Goal: Task Accomplishment & Management: Use online tool/utility

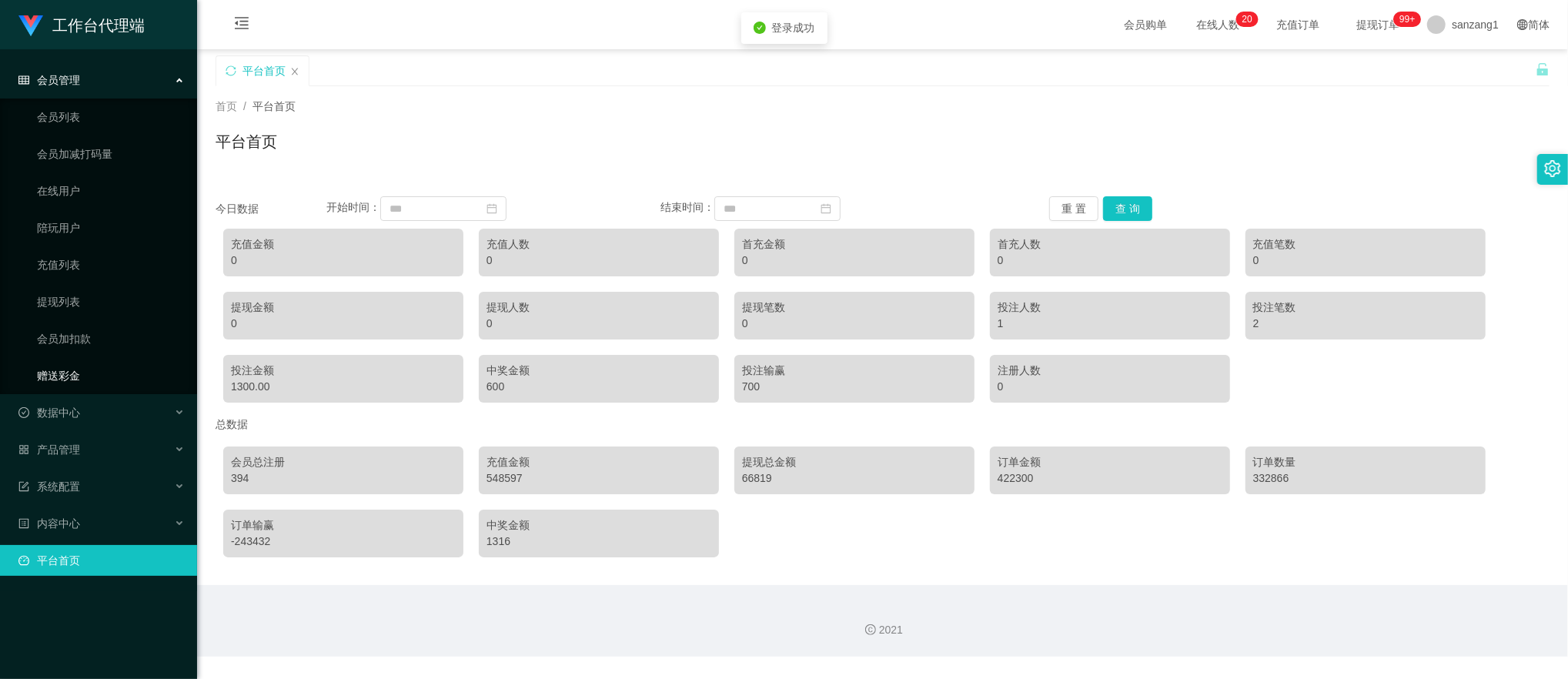
click at [65, 377] on link "赠送彩金" at bounding box center [111, 375] width 148 height 31
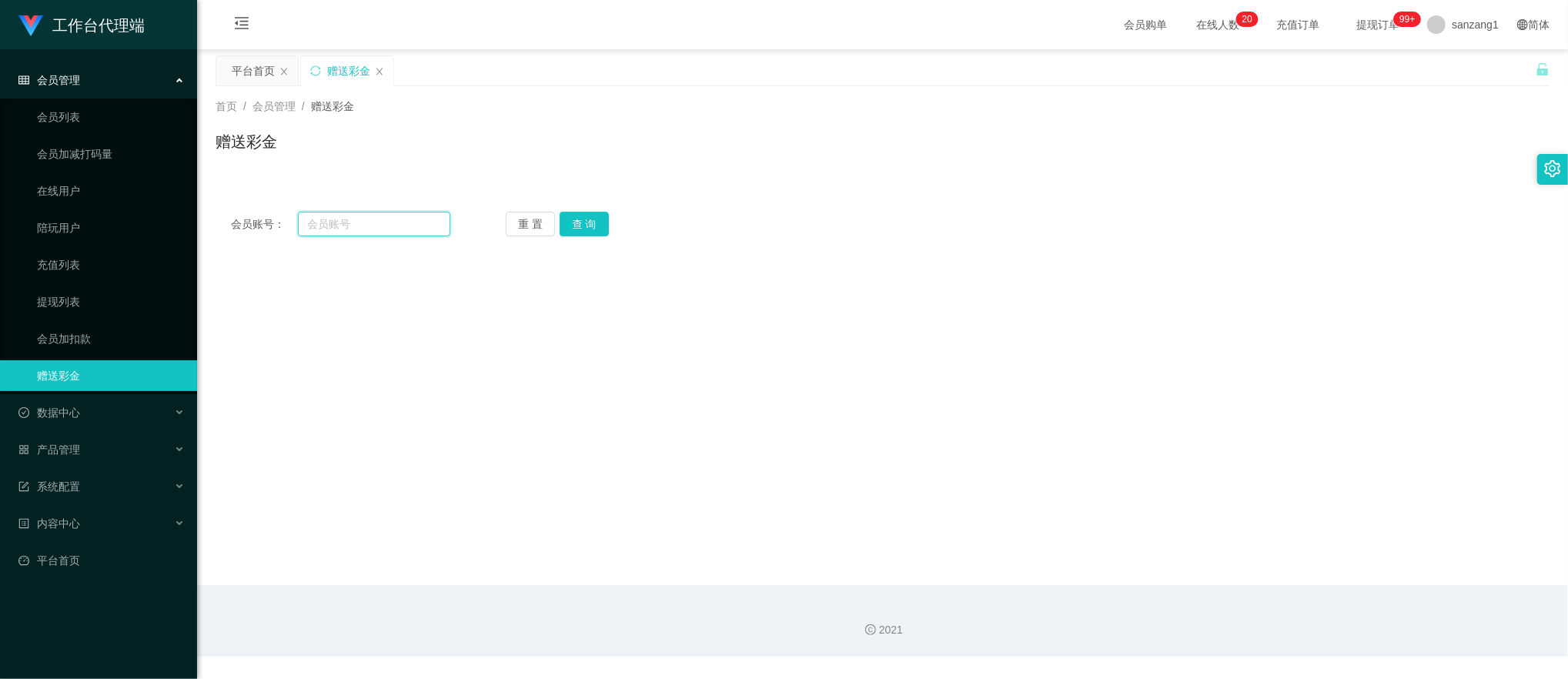
click at [326, 221] on input "text" at bounding box center [374, 224] width 153 height 24
paste input "Jayvun"
type input "Jayvun"
click at [573, 224] on button "查 询" at bounding box center [584, 224] width 50 height 24
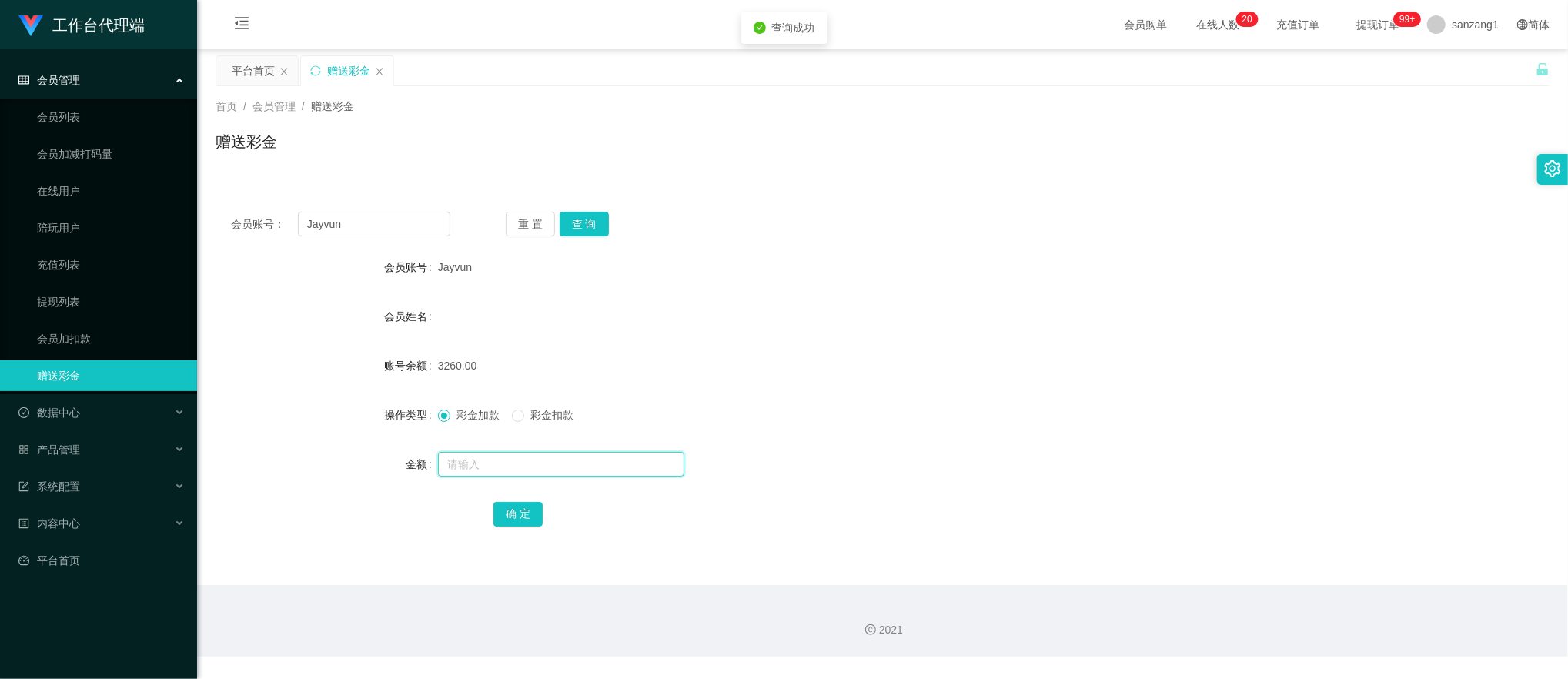
click at [472, 455] on input "text" at bounding box center [561, 464] width 247 height 24
type input "260"
click at [508, 513] on button "确 定" at bounding box center [517, 514] width 50 height 24
